Goal: Information Seeking & Learning: Find specific fact

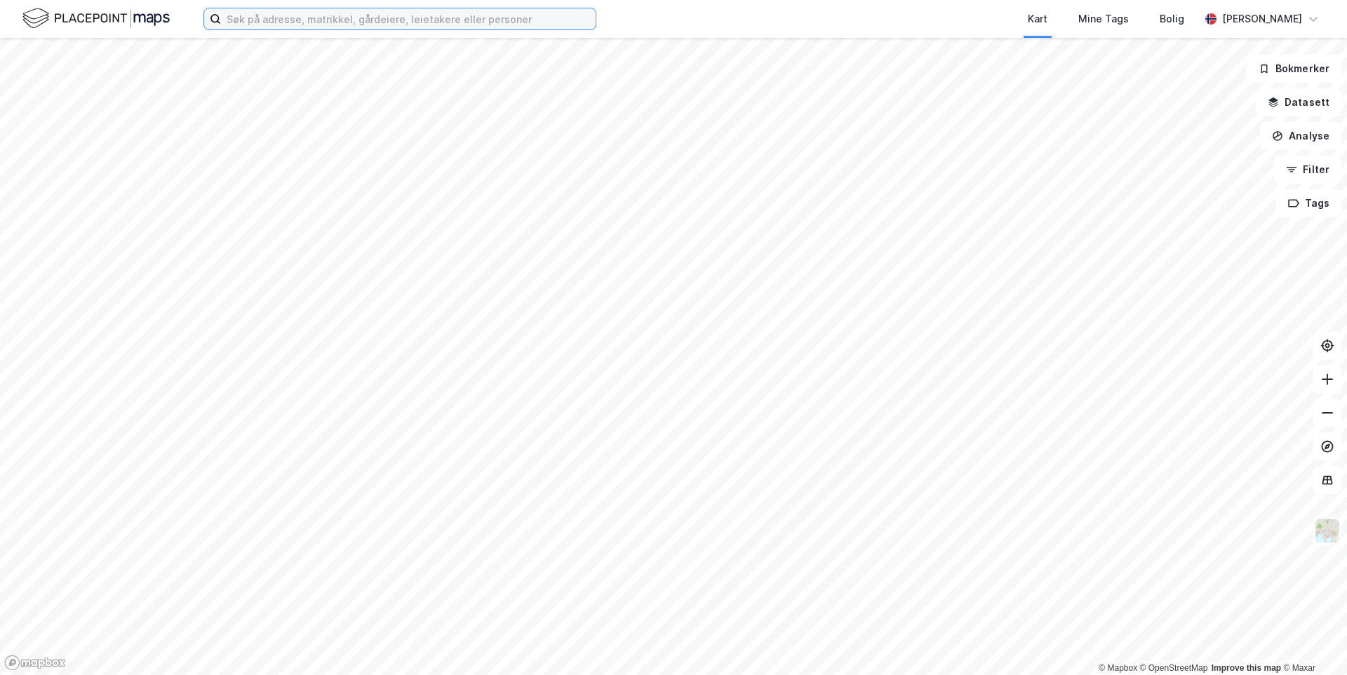
click at [281, 22] on input at bounding box center [408, 18] width 375 height 21
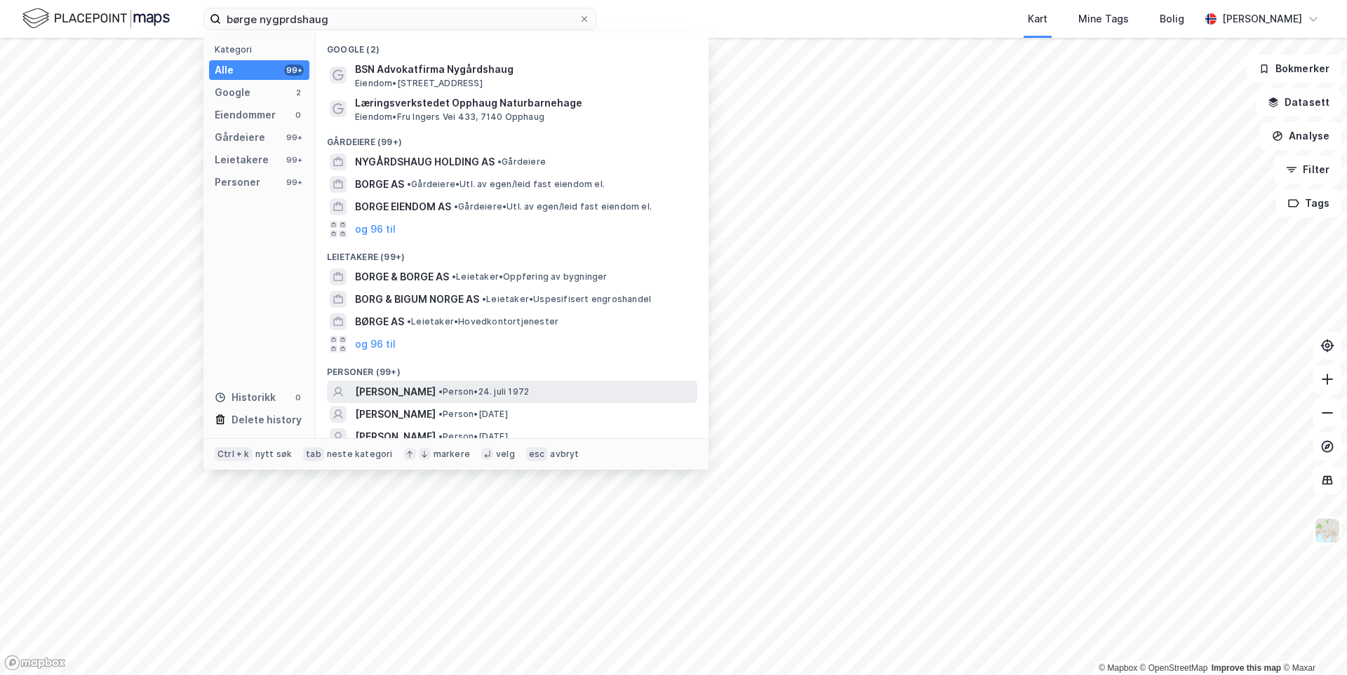
click at [424, 390] on span "[PERSON_NAME]" at bounding box center [395, 392] width 81 height 17
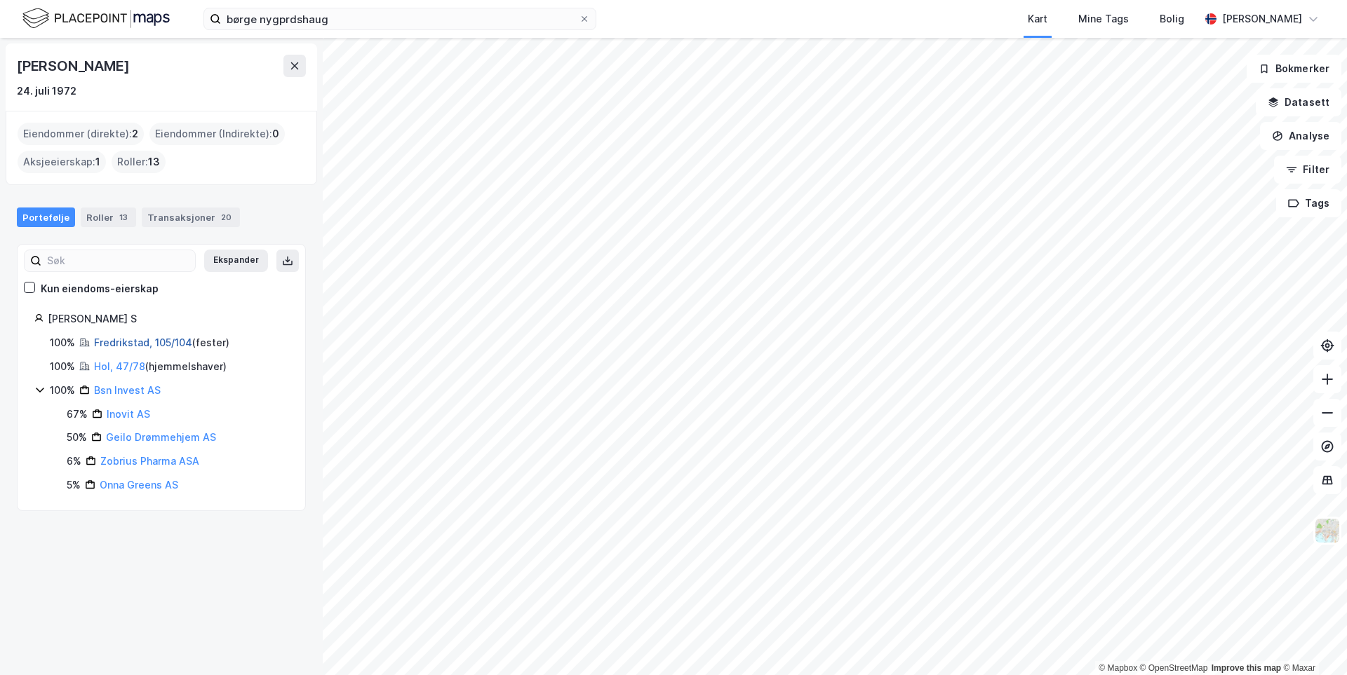
click at [137, 344] on link "Fredrikstad, 105/104" at bounding box center [143, 343] width 98 height 12
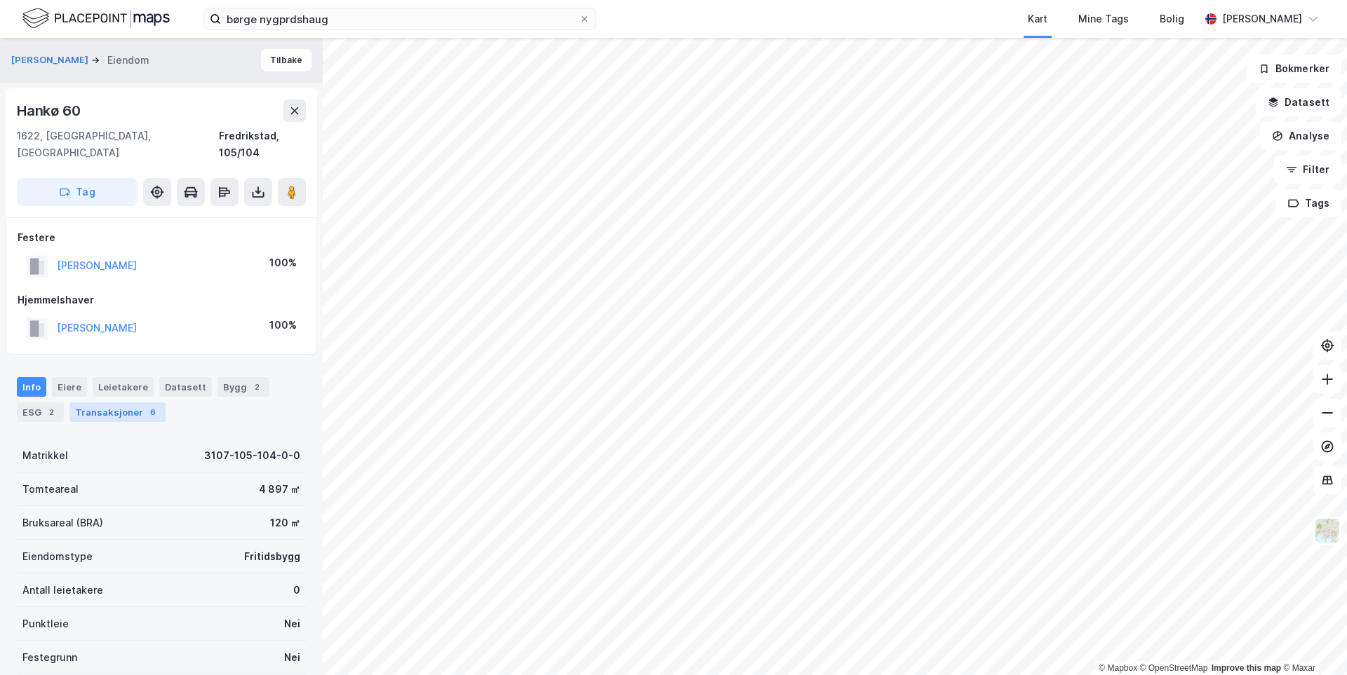
click at [76, 403] on div "Transaksjoner 6" at bounding box center [117, 413] width 96 height 20
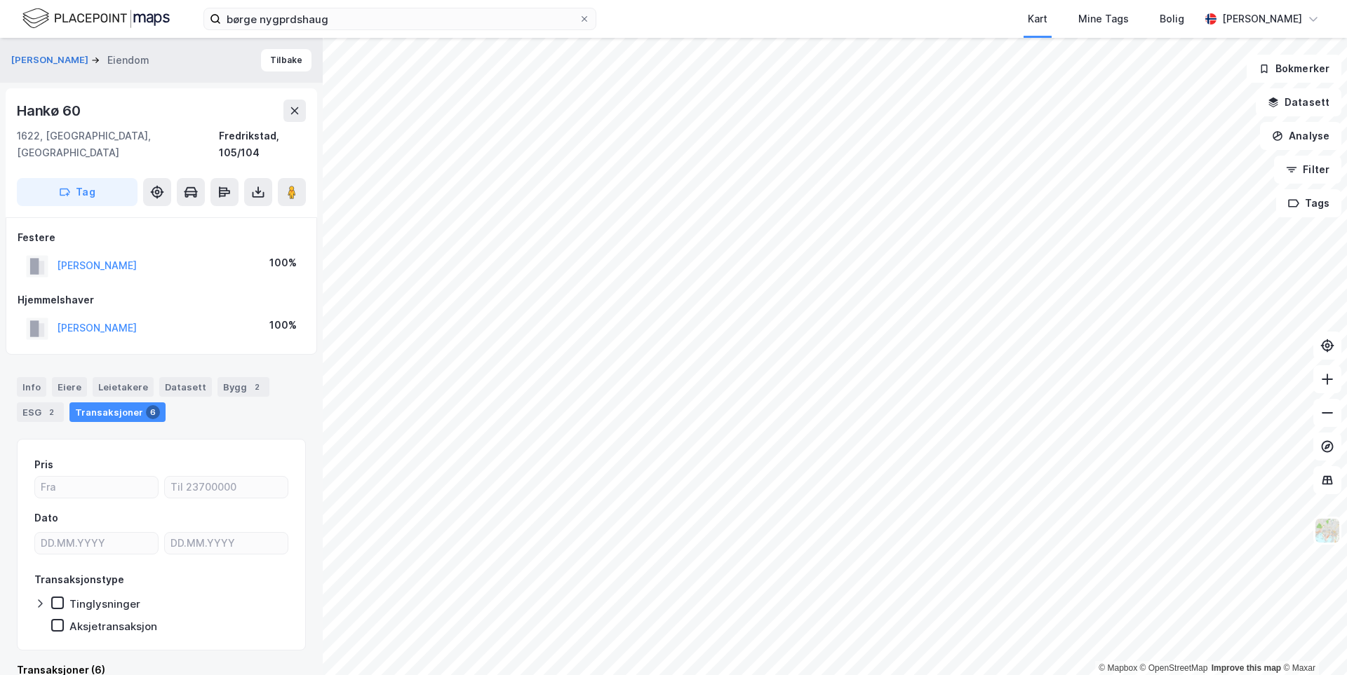
drag, startPoint x: 123, startPoint y: 244, endPoint x: 137, endPoint y: 242, distance: 13.5
click at [136, 257] on div "[PERSON_NAME]" at bounding box center [97, 265] width 80 height 17
click at [0, 0] on button "[PERSON_NAME]" at bounding box center [0, 0] width 0 height 0
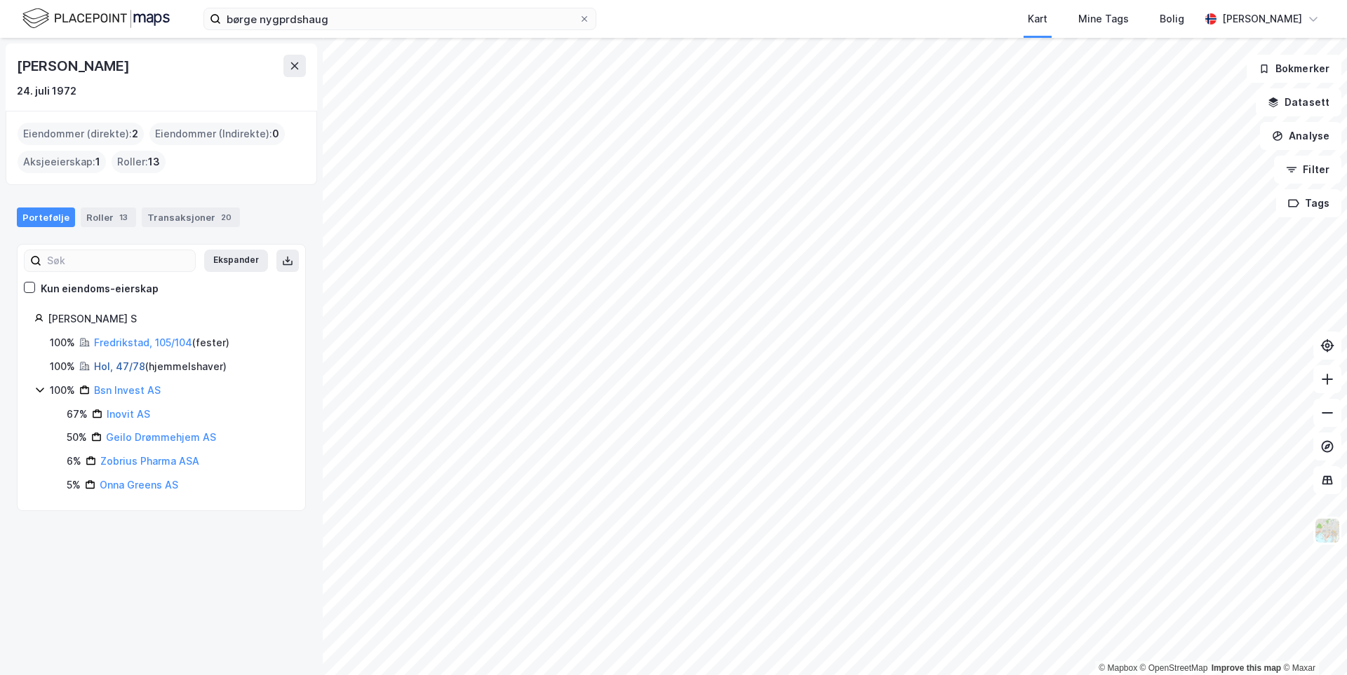
click at [119, 365] on link "Hol, 47/78" at bounding box center [119, 366] width 51 height 12
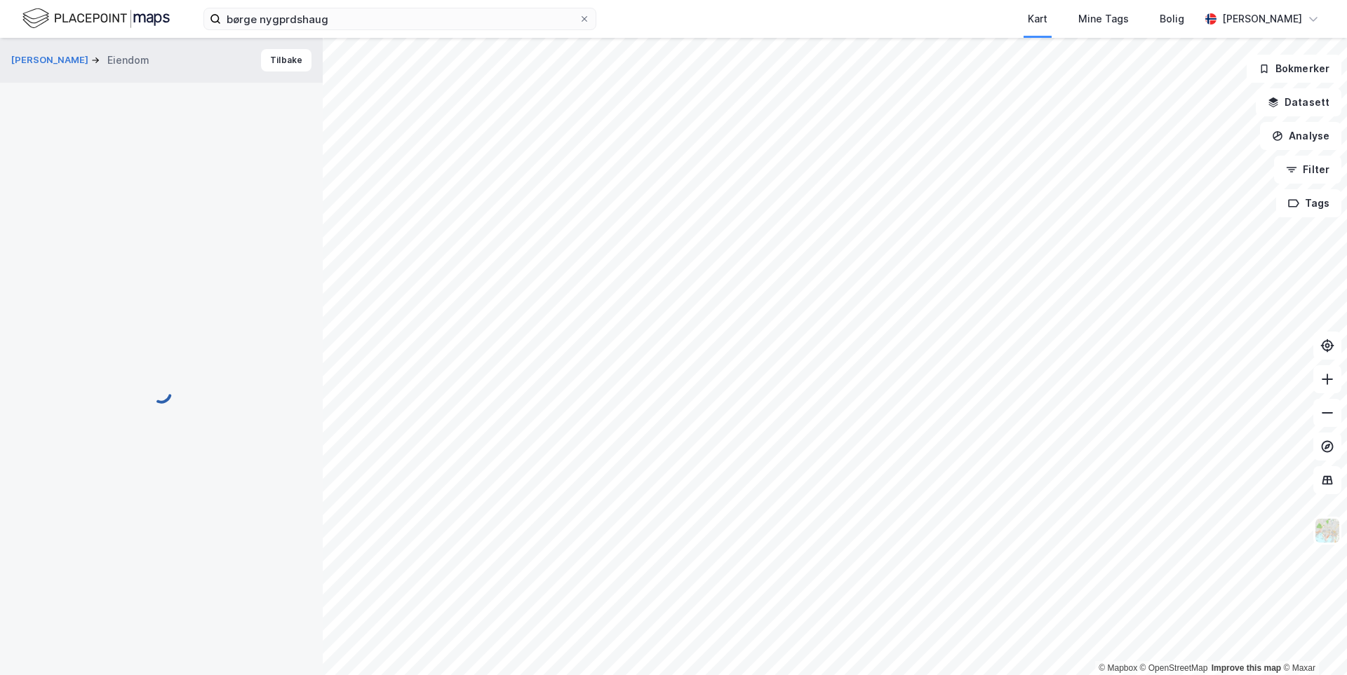
scroll to position [1, 0]
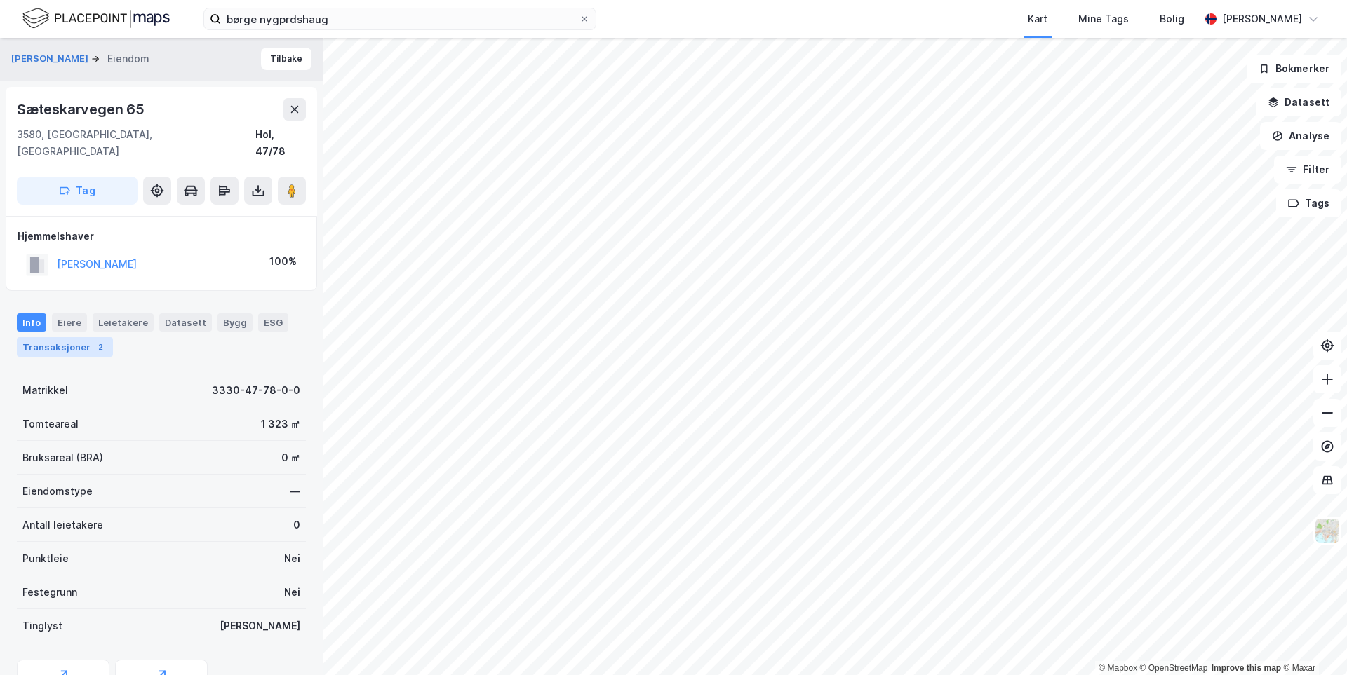
click at [83, 337] on div "Transaksjoner 2" at bounding box center [65, 347] width 96 height 20
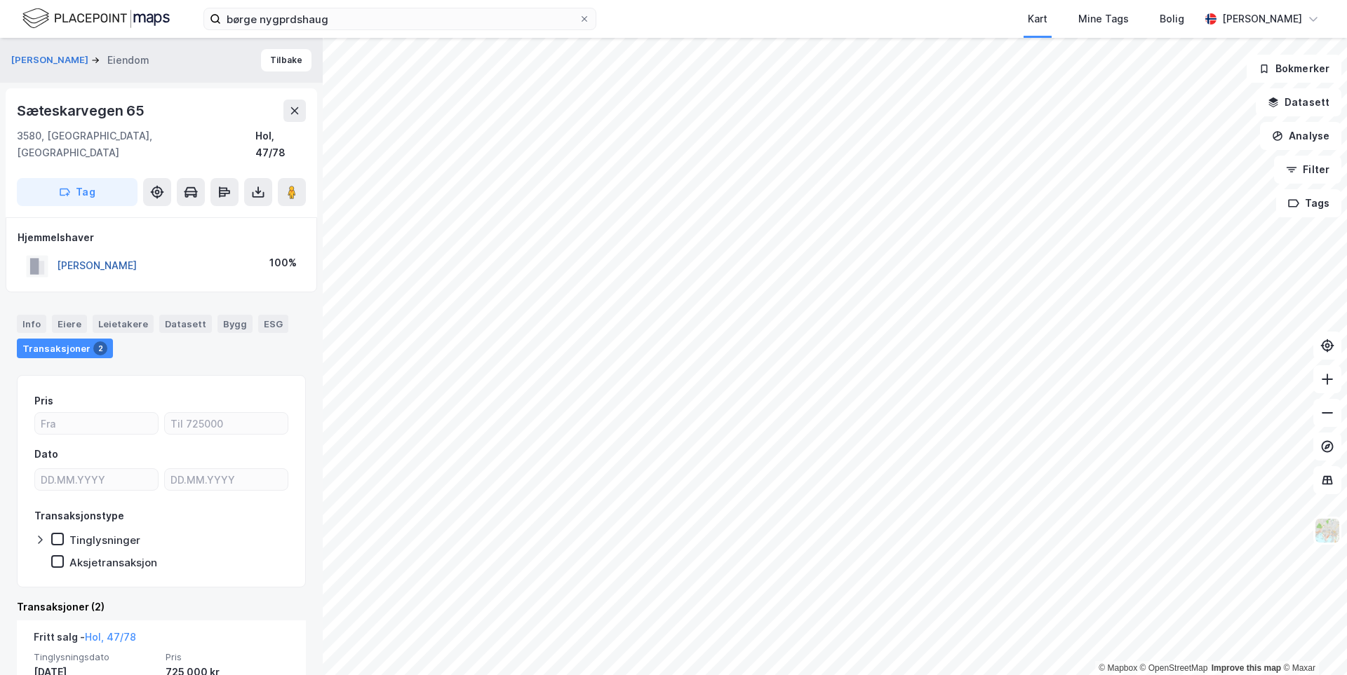
click at [0, 0] on button "[PERSON_NAME]" at bounding box center [0, 0] width 0 height 0
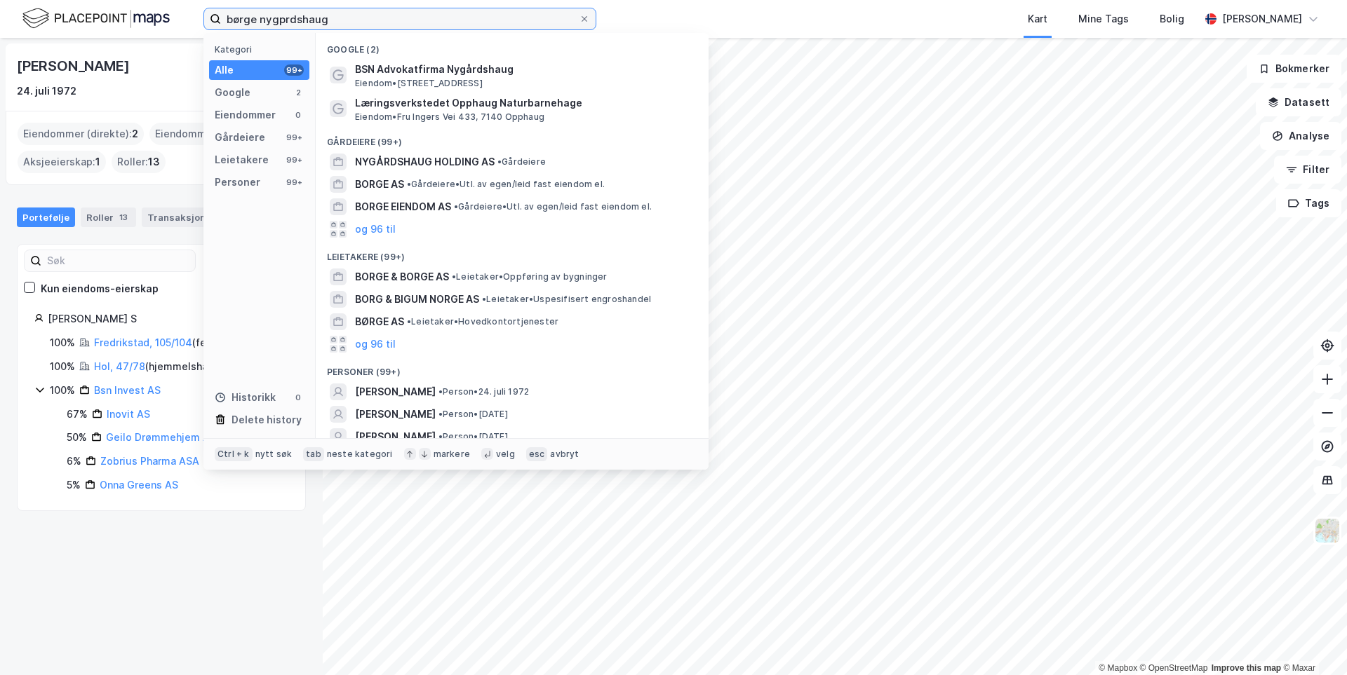
drag, startPoint x: 330, startPoint y: 18, endPoint x: 197, endPoint y: 16, distance: 132.6
click at [197, 16] on div "børge nygprdshaug Kategori Alle 99+ Google 2 Eiendommer 0 Gårdeiere 99+ Leietak…" at bounding box center [673, 19] width 1347 height 38
paste input "[PERSON_NAME]"
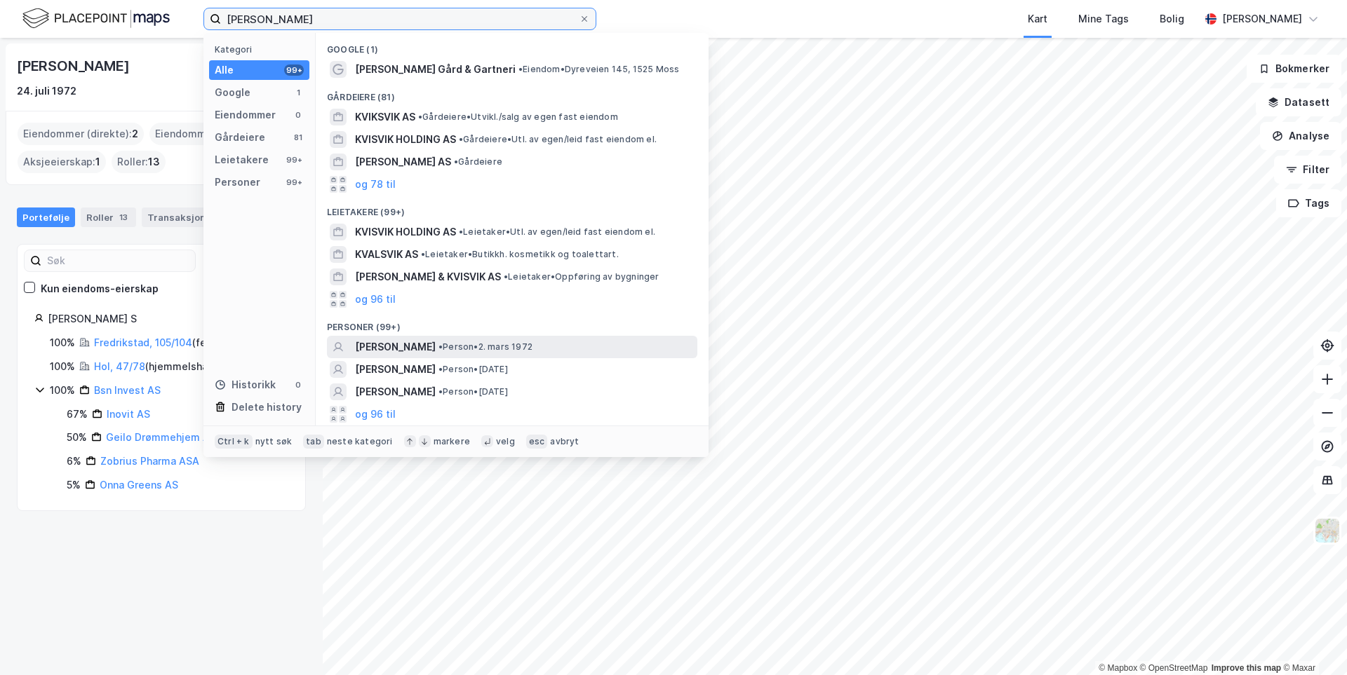
type input "[PERSON_NAME]"
click at [436, 342] on span "[PERSON_NAME]" at bounding box center [395, 347] width 81 height 17
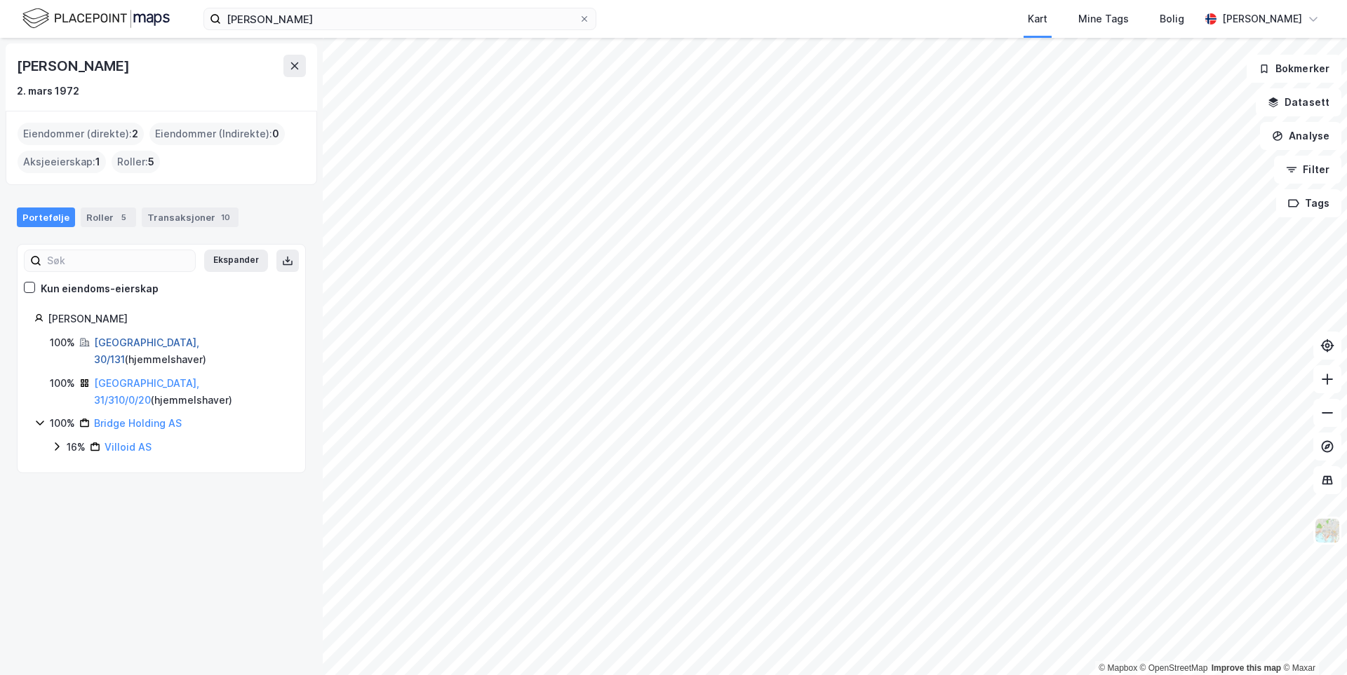
click at [128, 340] on link "[GEOGRAPHIC_DATA], 30/131" at bounding box center [146, 351] width 105 height 29
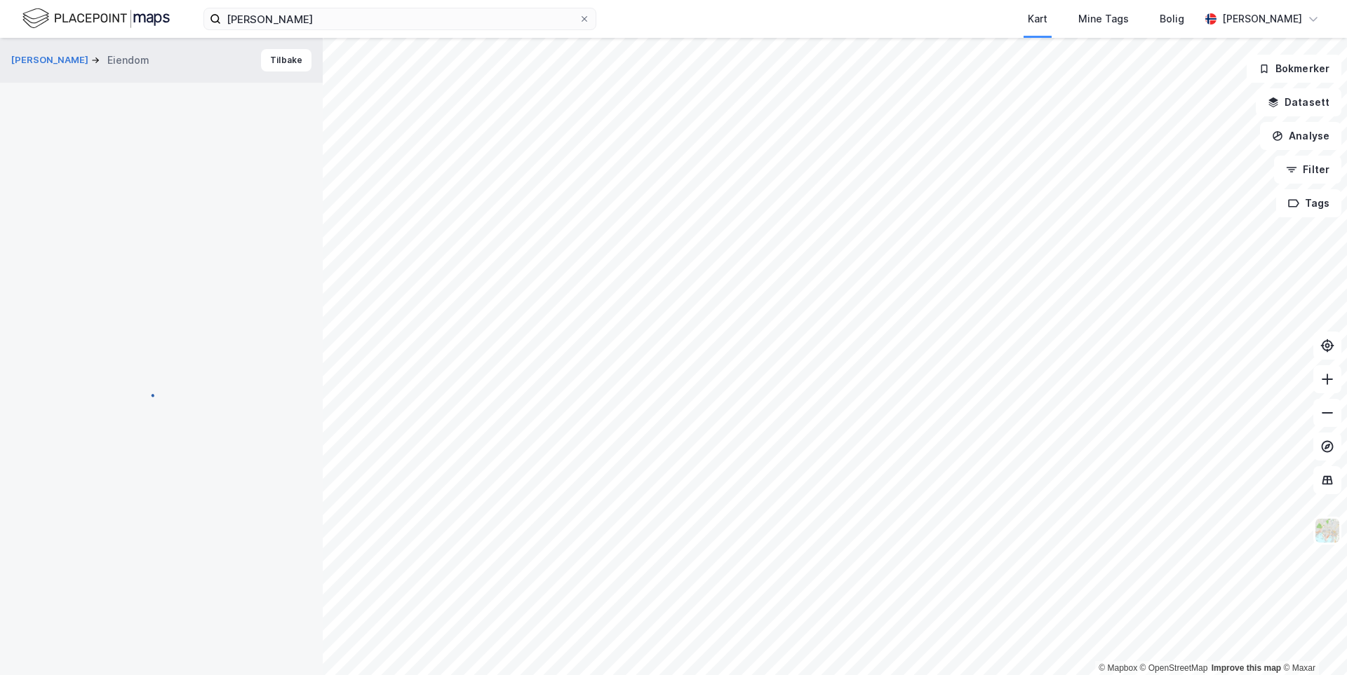
scroll to position [1, 0]
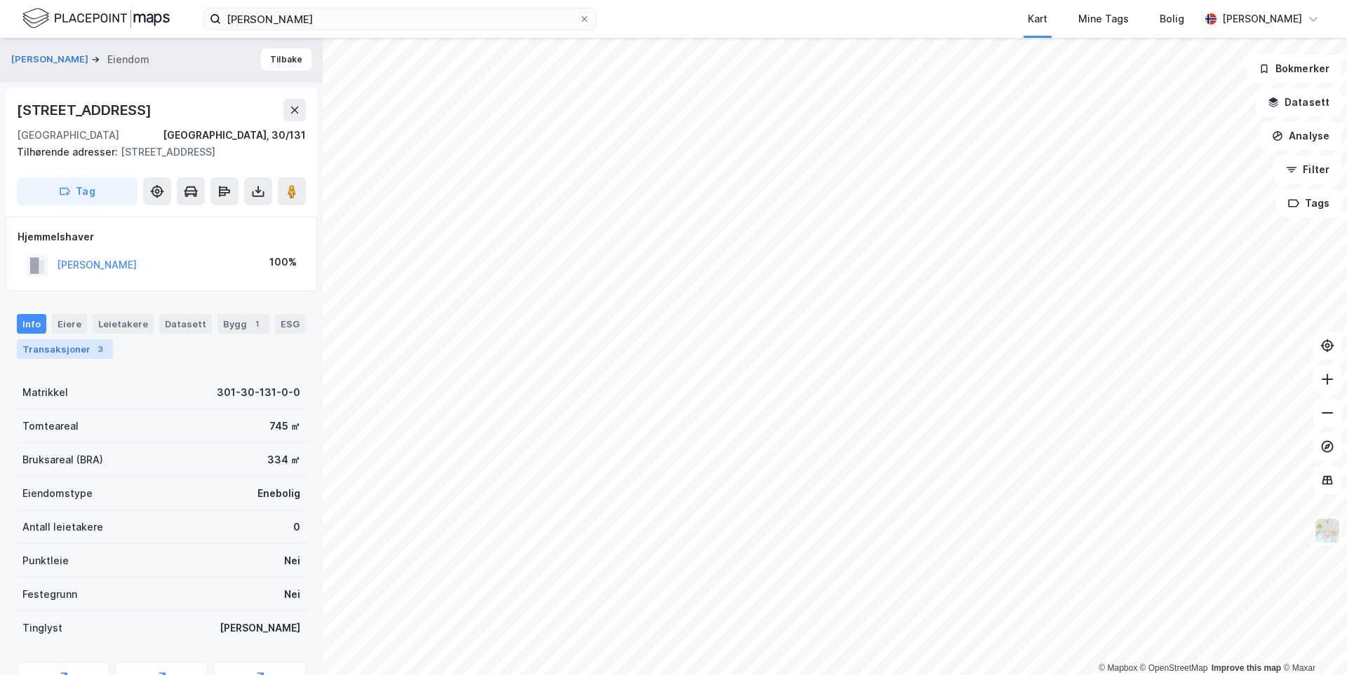
click at [53, 354] on div "Transaksjoner 3" at bounding box center [65, 349] width 96 height 20
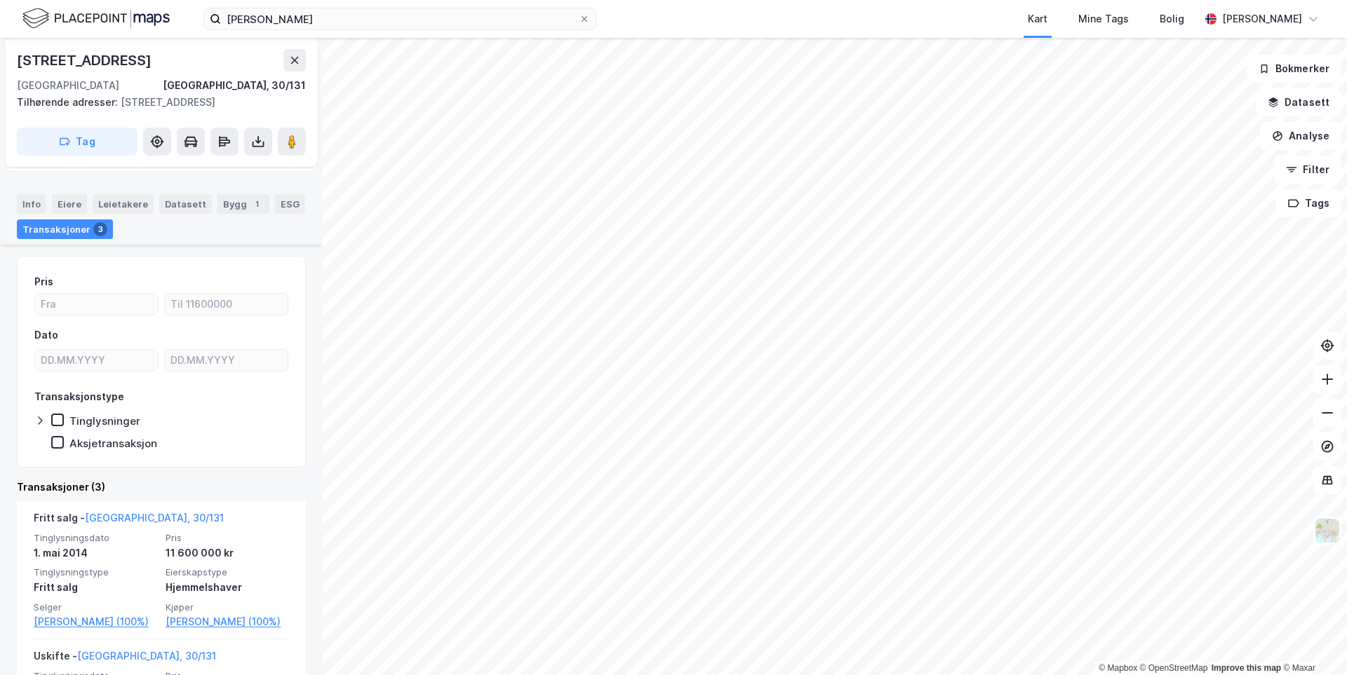
scroll to position [140, 0]
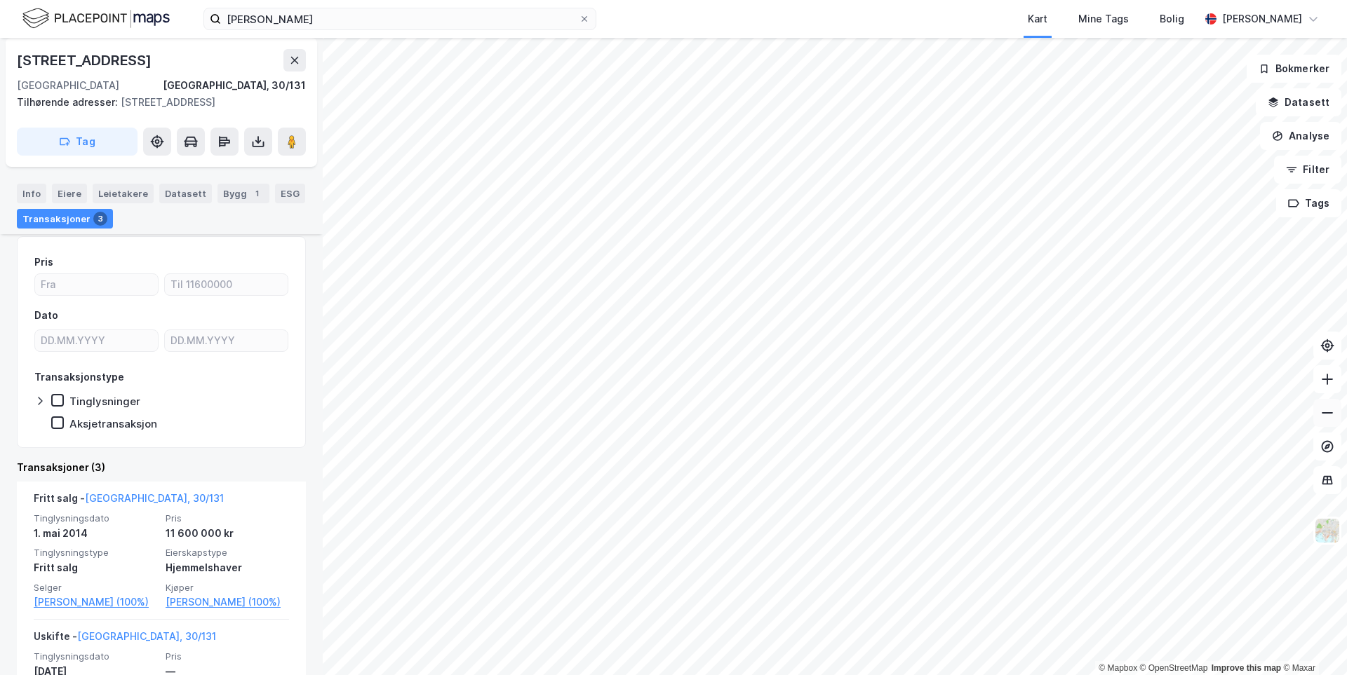
click at [1330, 414] on icon at bounding box center [1327, 413] width 14 height 14
click at [1331, 384] on icon at bounding box center [1327, 379] width 14 height 14
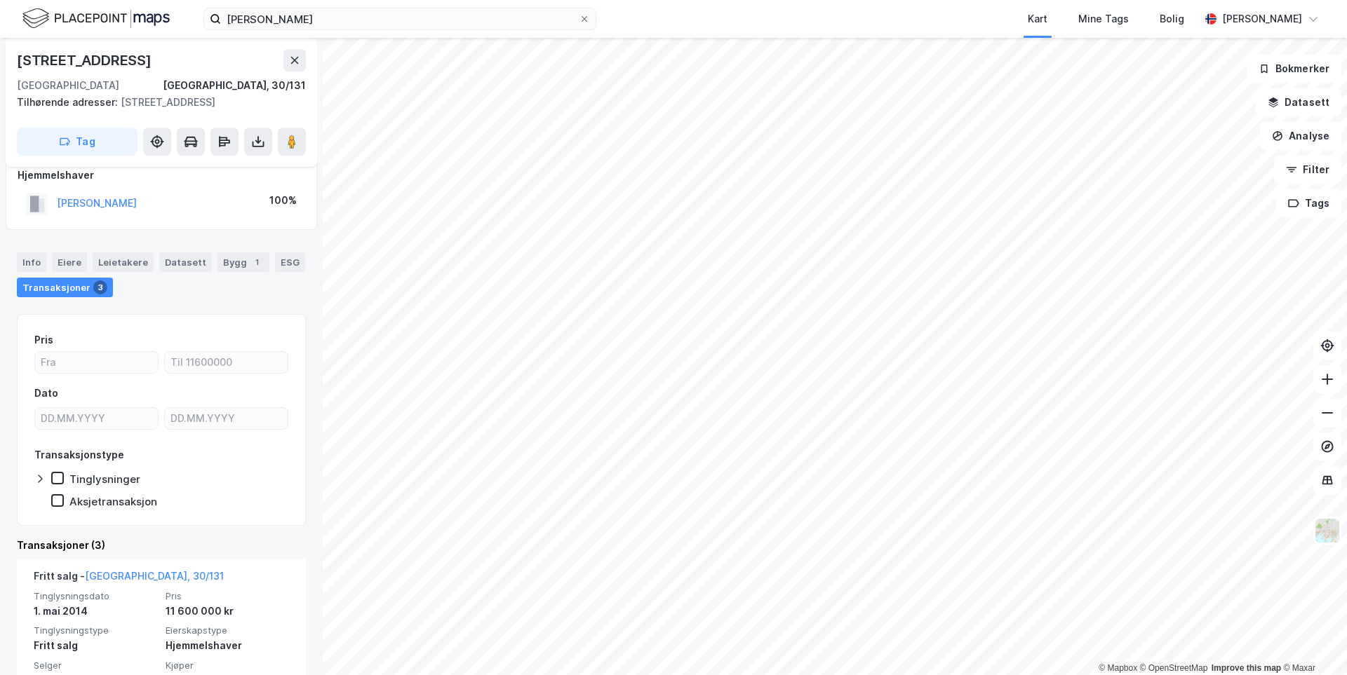
scroll to position [0, 0]
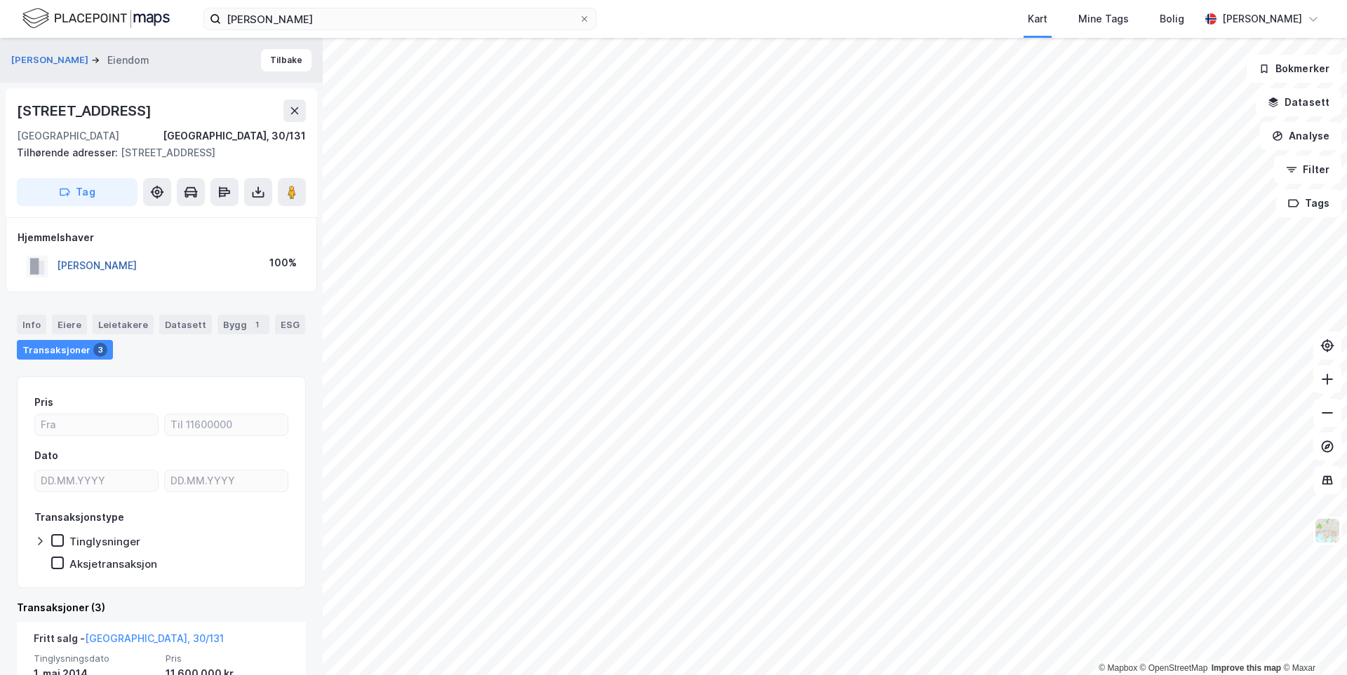
click at [0, 0] on button "[PERSON_NAME]" at bounding box center [0, 0] width 0 height 0
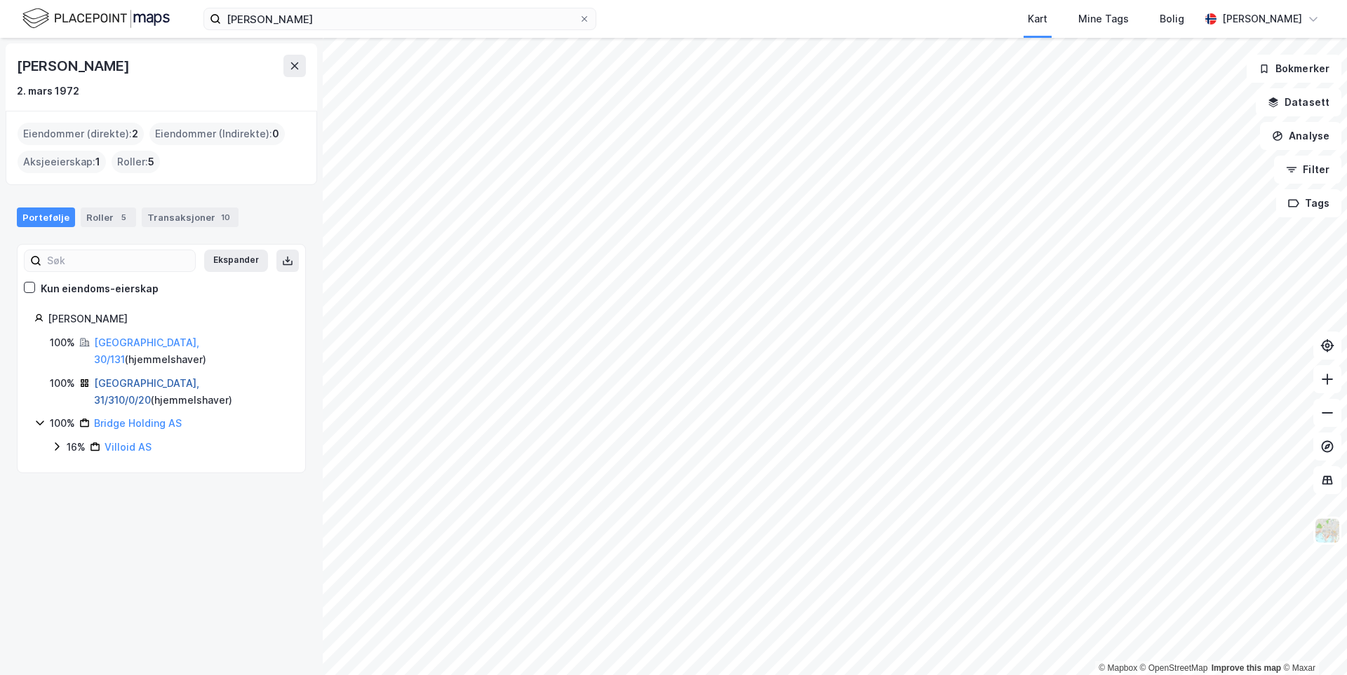
click at [147, 377] on link "[GEOGRAPHIC_DATA], 31/310/0/20" at bounding box center [146, 391] width 105 height 29
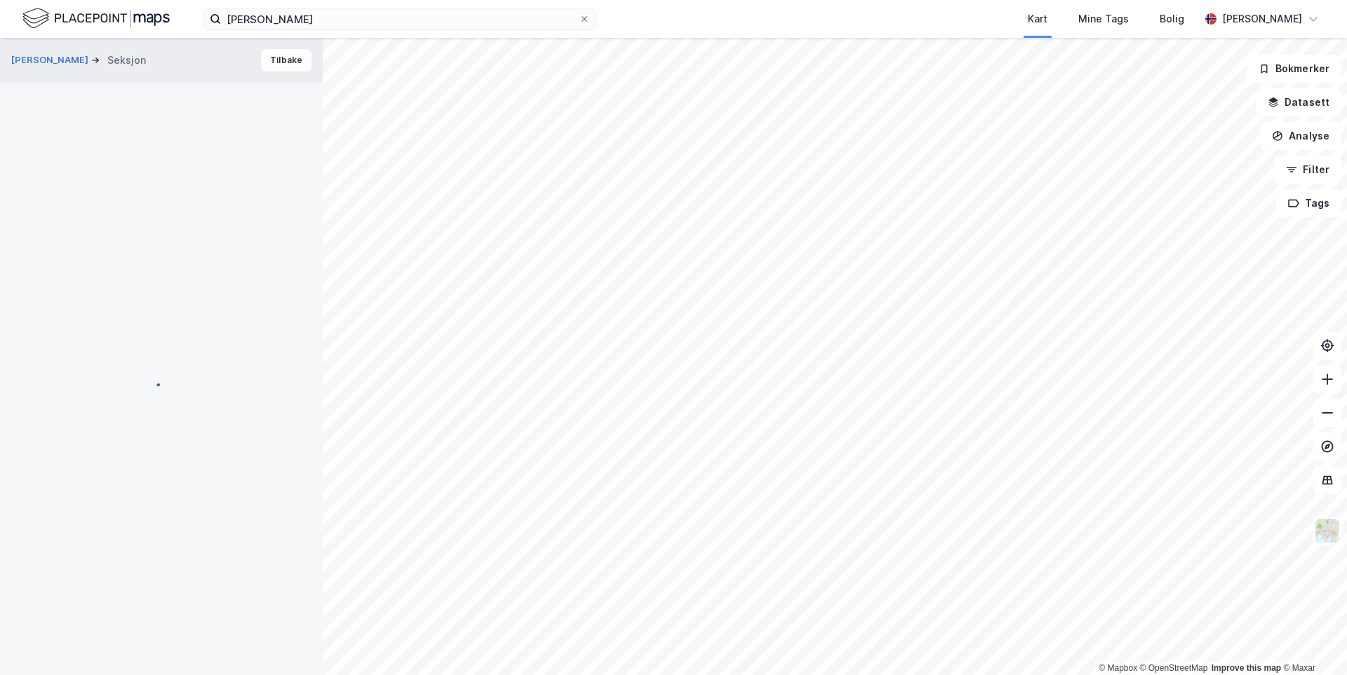
scroll to position [4, 0]
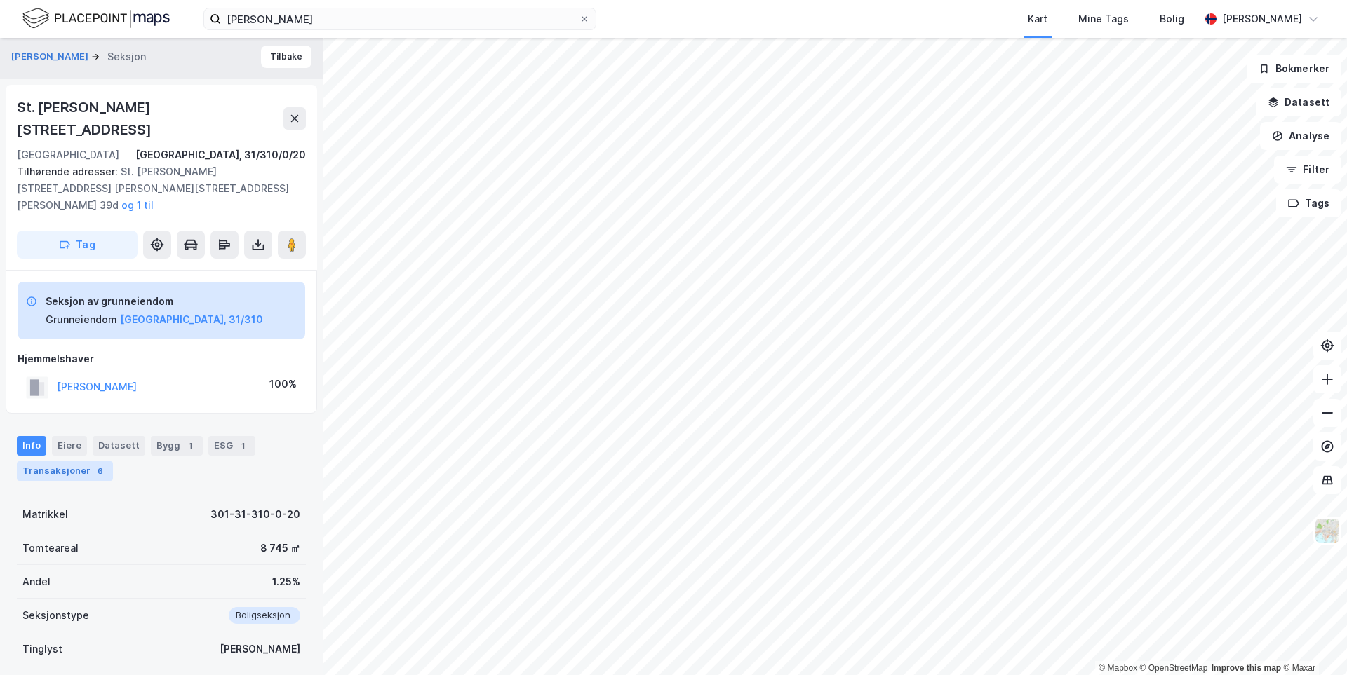
click at [88, 461] on div "Transaksjoner 6" at bounding box center [65, 471] width 96 height 20
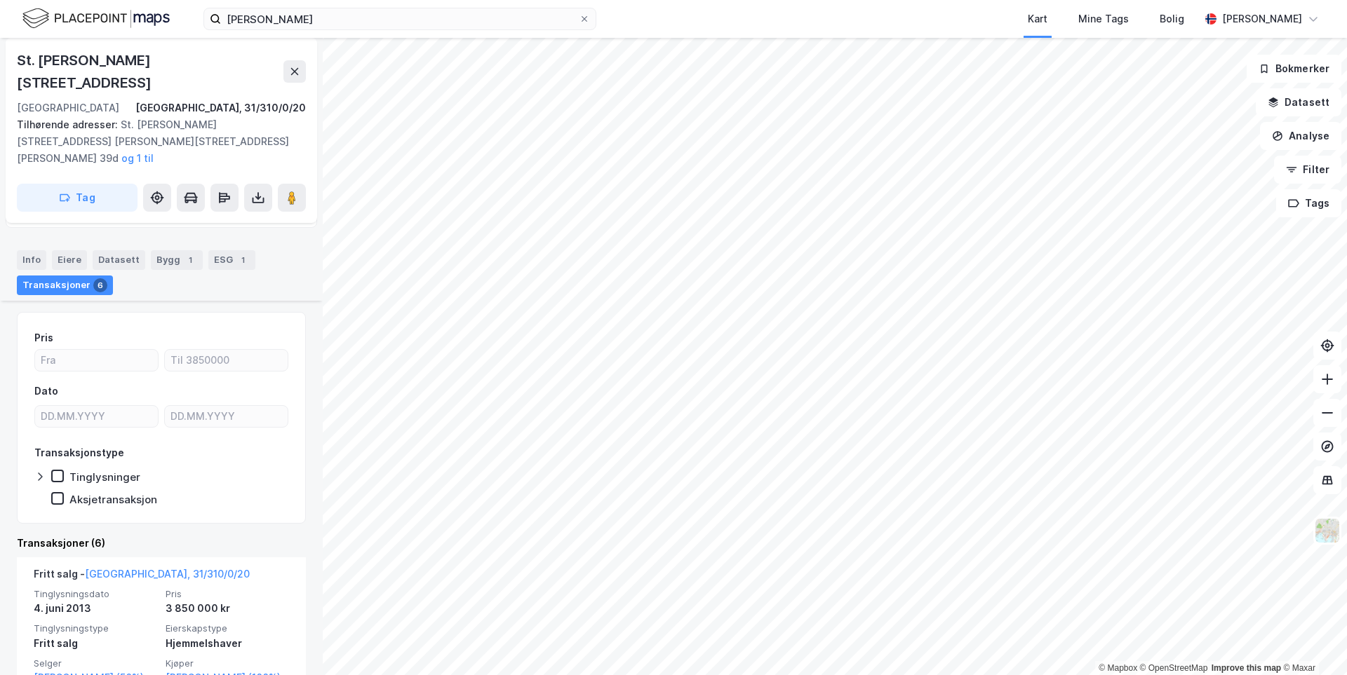
scroll to position [259, 0]
